Goal: Information Seeking & Learning: Learn about a topic

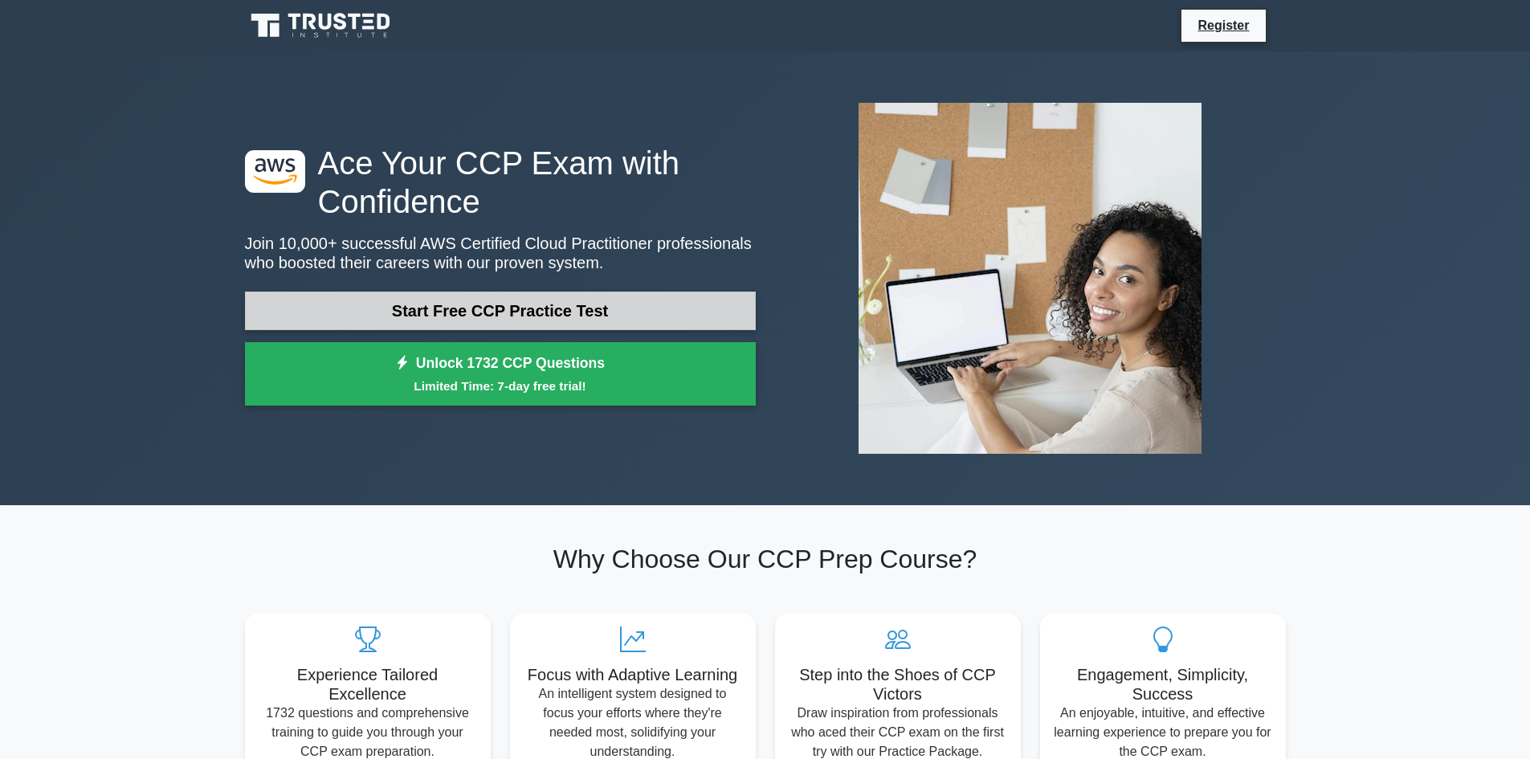
click at [488, 317] on link "Start Free CCP Practice Test" at bounding box center [500, 311] width 511 height 39
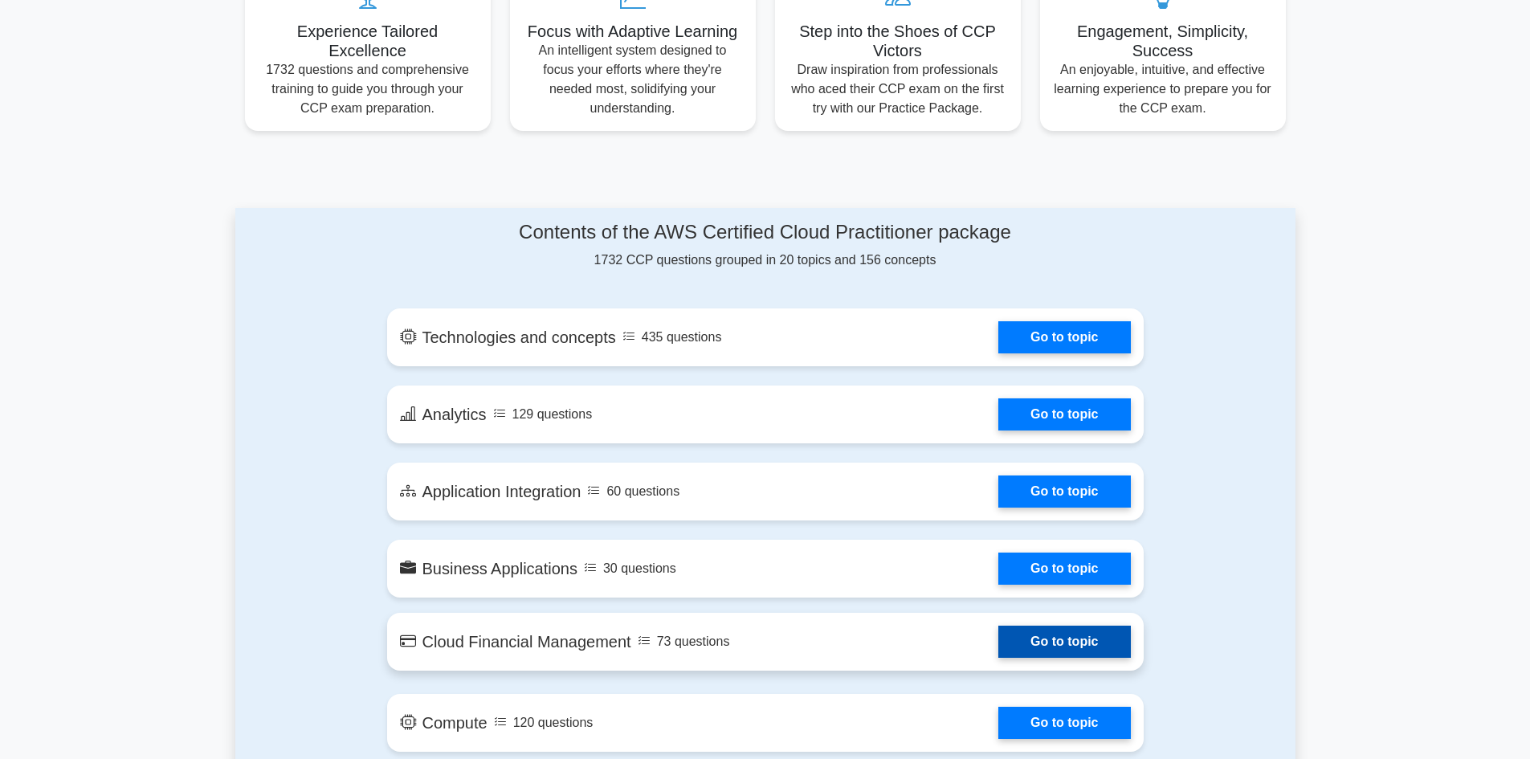
scroll to position [643, 0]
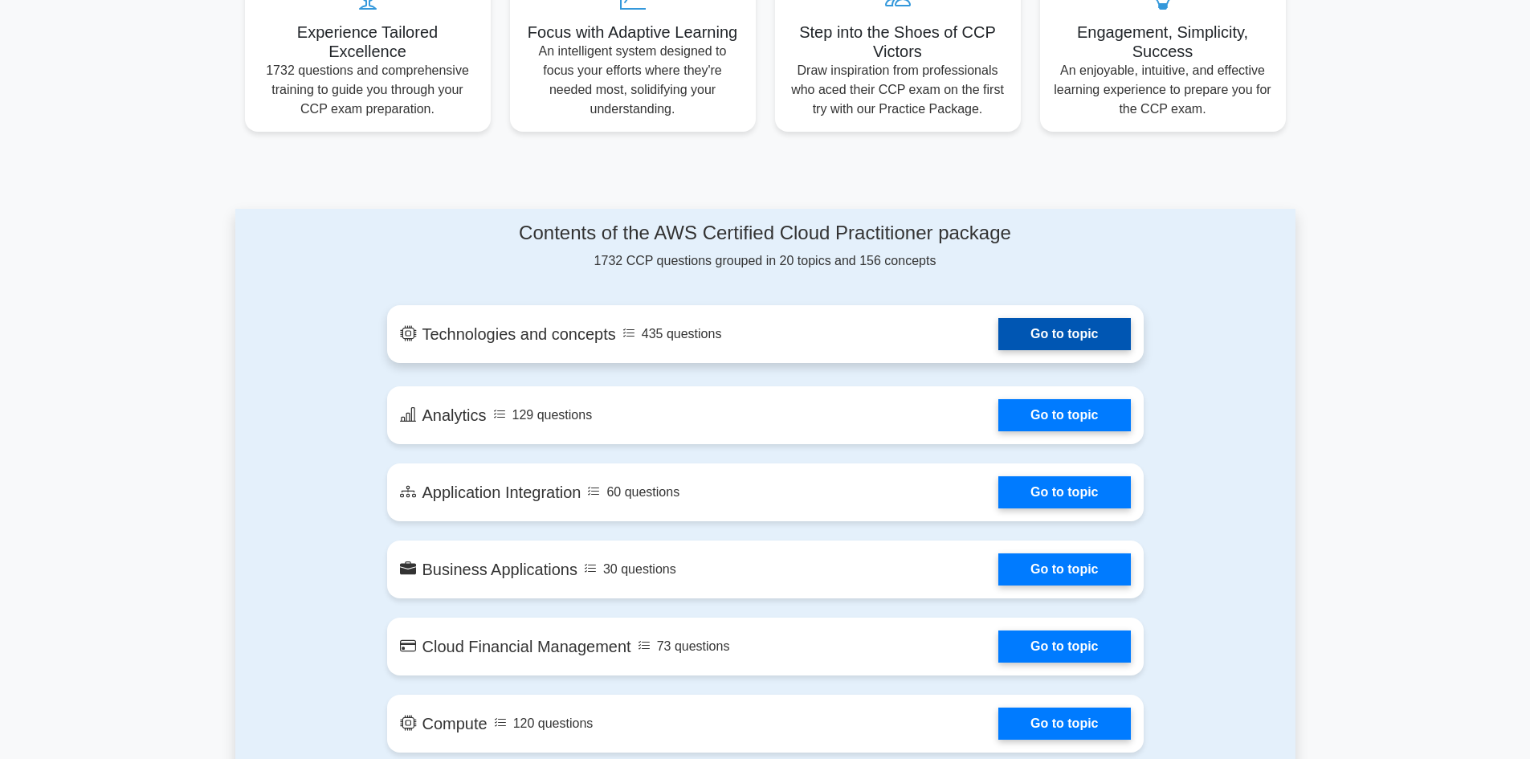
click at [1109, 335] on link "Go to topic" at bounding box center [1065, 334] width 132 height 32
